Goal: Find specific page/section: Find specific page/section

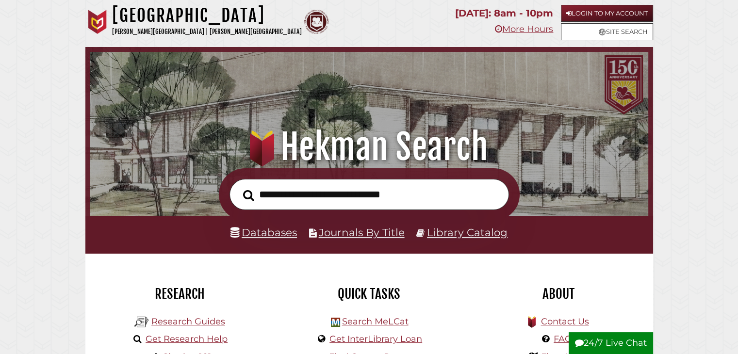
scroll to position [184, 553]
click at [278, 226] on link "Databases" at bounding box center [263, 232] width 66 height 13
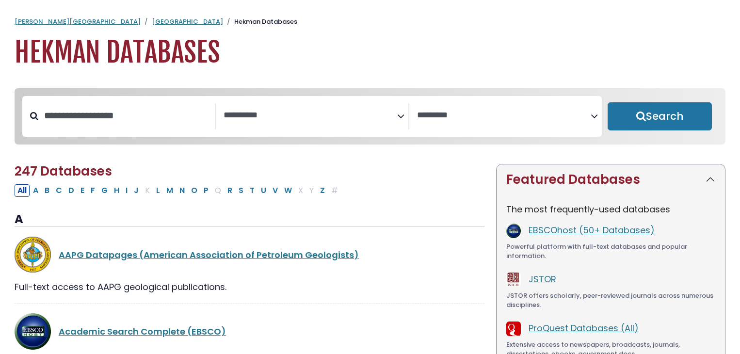
select select "Database Subject Filter"
select select "Database Vendors Filter"
click at [129, 116] on input "Search database by title or keyword" at bounding box center [126, 116] width 177 height 16
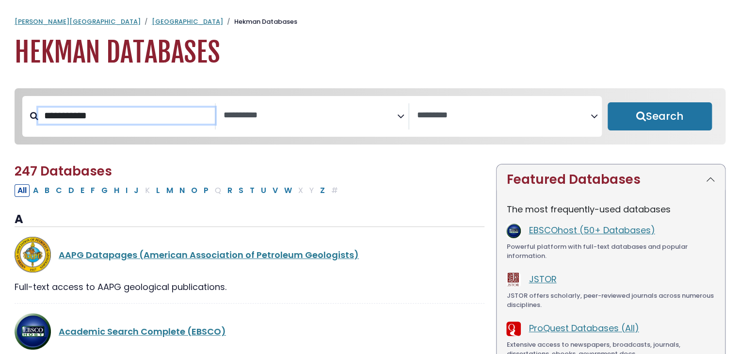
type input "**********"
click at [608, 102] on button "Search" at bounding box center [660, 116] width 104 height 28
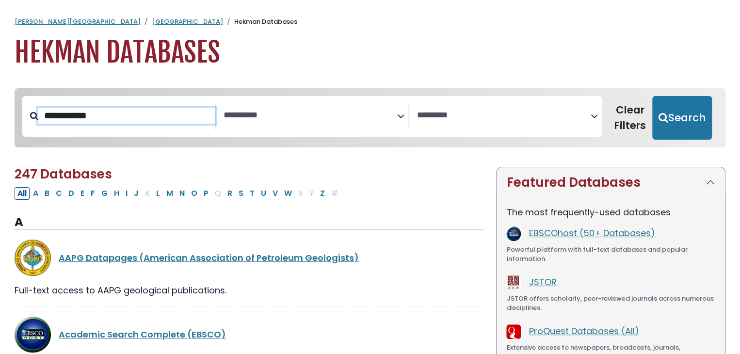
select select "Database Subject Filter"
select select "Database Vendors Filter"
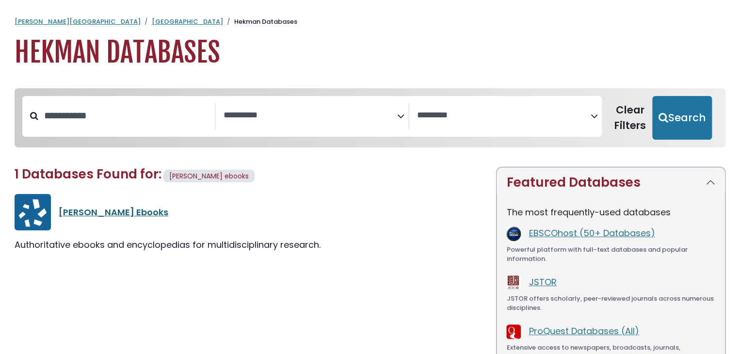
click at [97, 210] on link "[PERSON_NAME] Ebooks" at bounding box center [114, 212] width 110 height 12
